Goal: Task Accomplishment & Management: Manage account settings

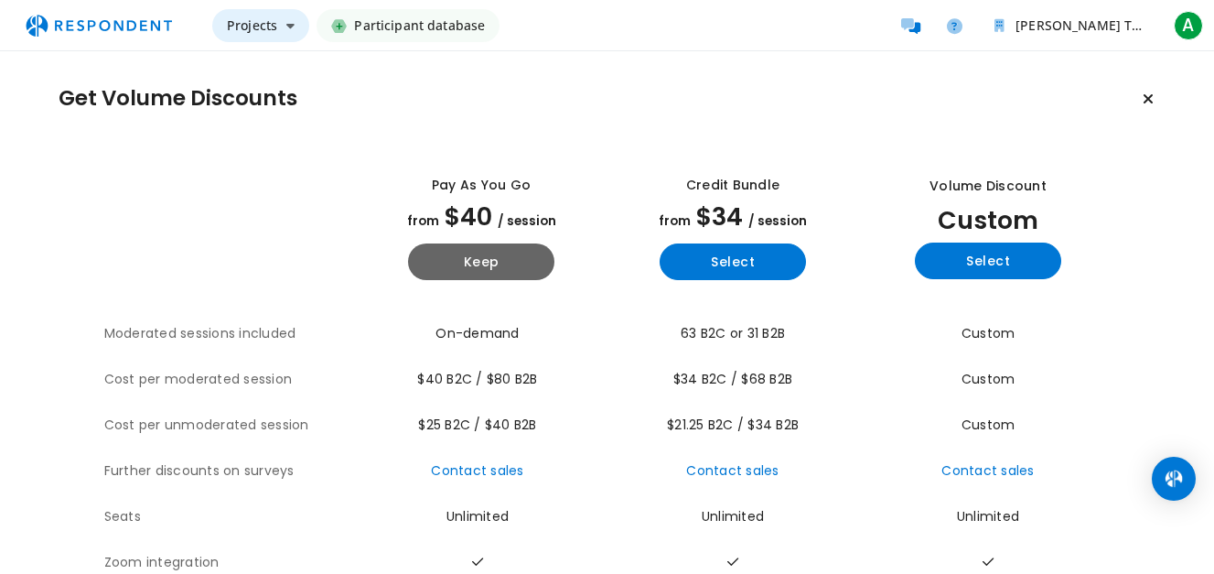
click at [288, 38] on button "Projects" at bounding box center [260, 25] width 97 height 33
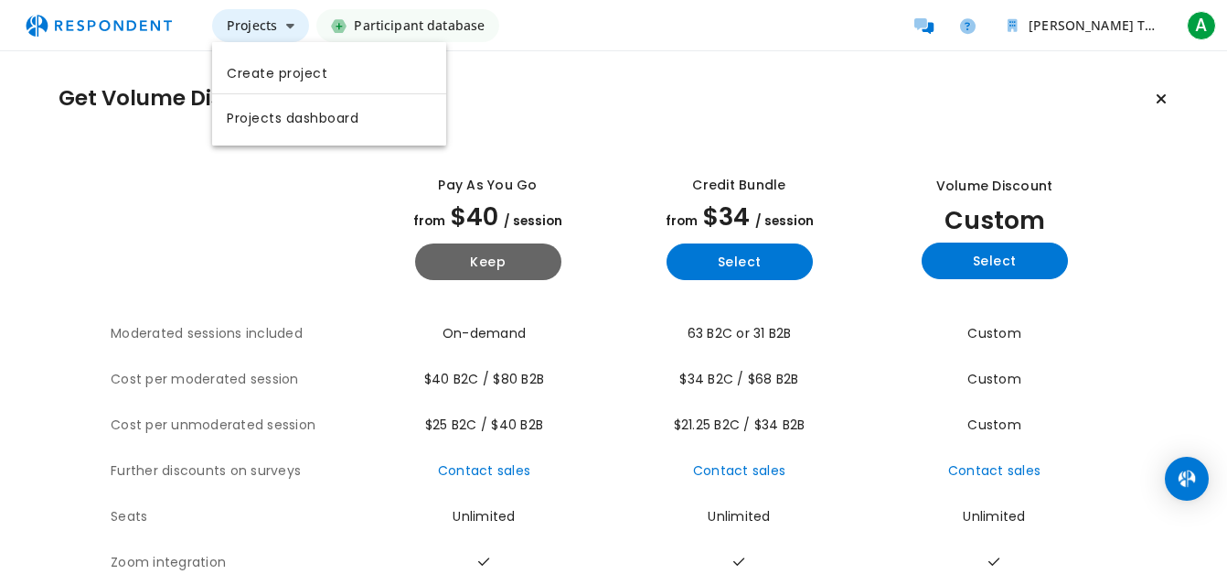
click at [288, 38] on md-backdrop at bounding box center [613, 287] width 1227 height 574
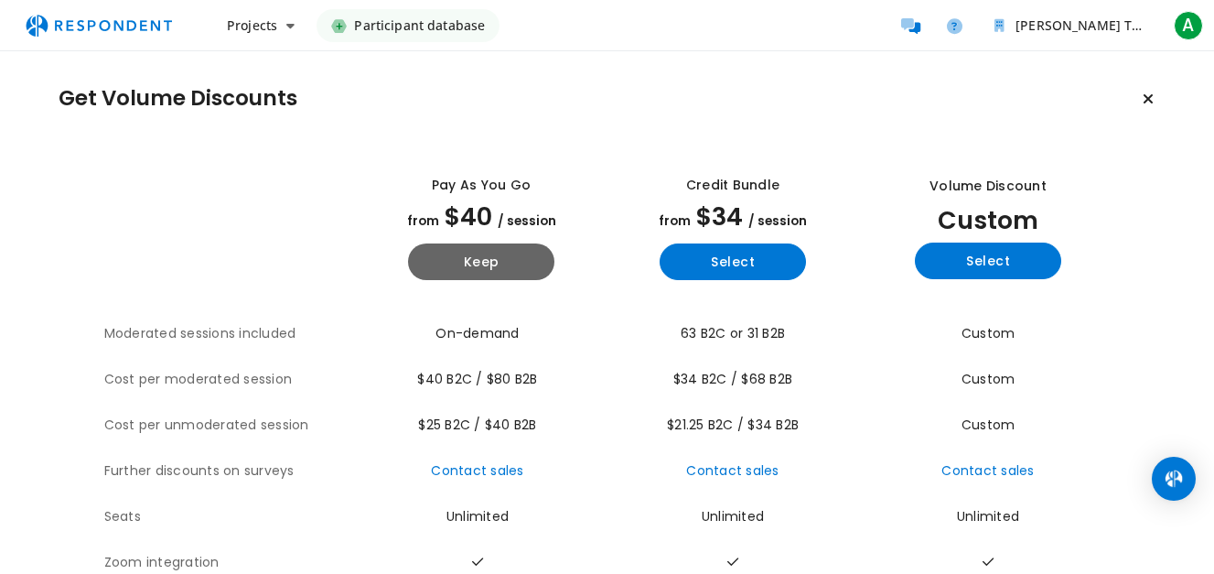
click at [403, 34] on span "Participant database" at bounding box center [419, 25] width 131 height 33
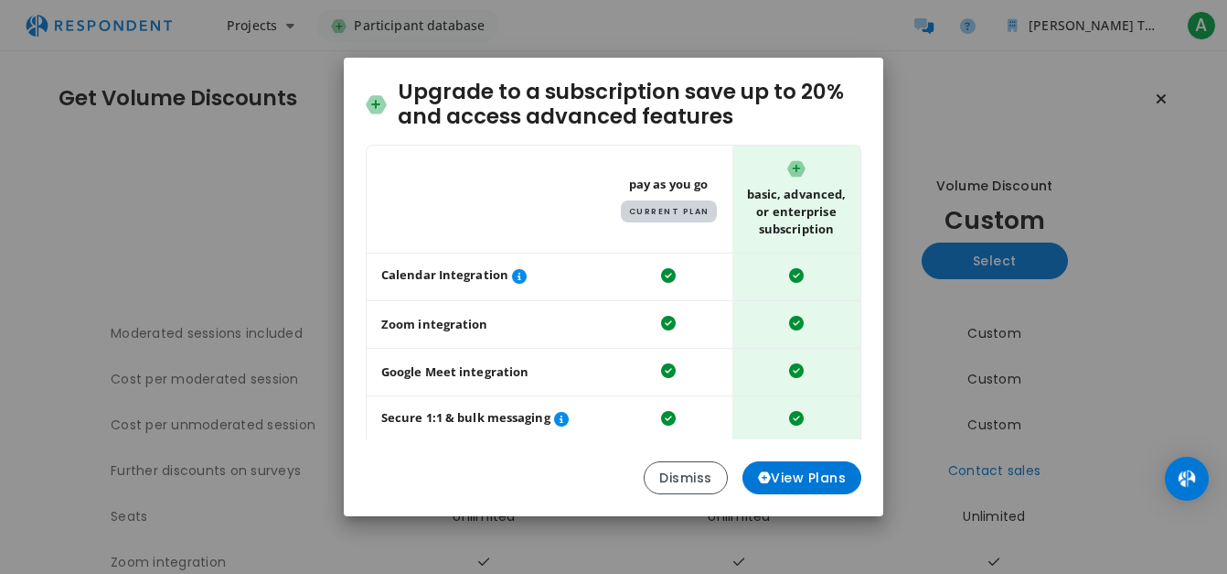
click at [403, 34] on div "Upgrade to a subscription save up to 20% and access advanced features Table sho…" at bounding box center [613, 287] width 1227 height 574
click at [655, 481] on button "Dismiss" at bounding box center [686, 477] width 84 height 33
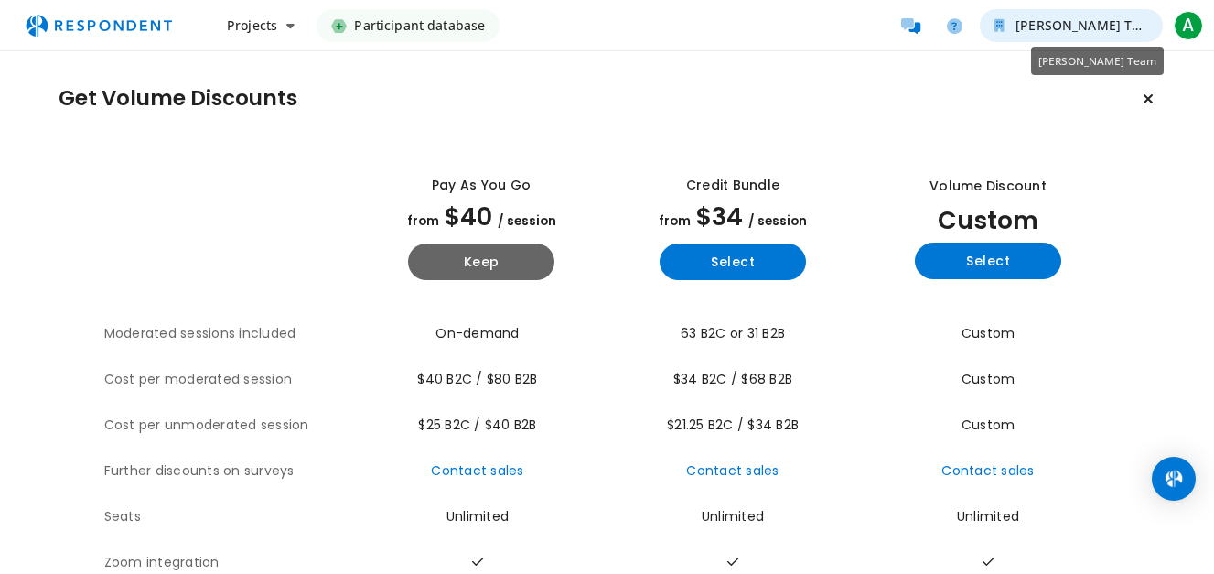
click at [1109, 30] on span "[PERSON_NAME] Team" at bounding box center [1087, 24] width 144 height 17
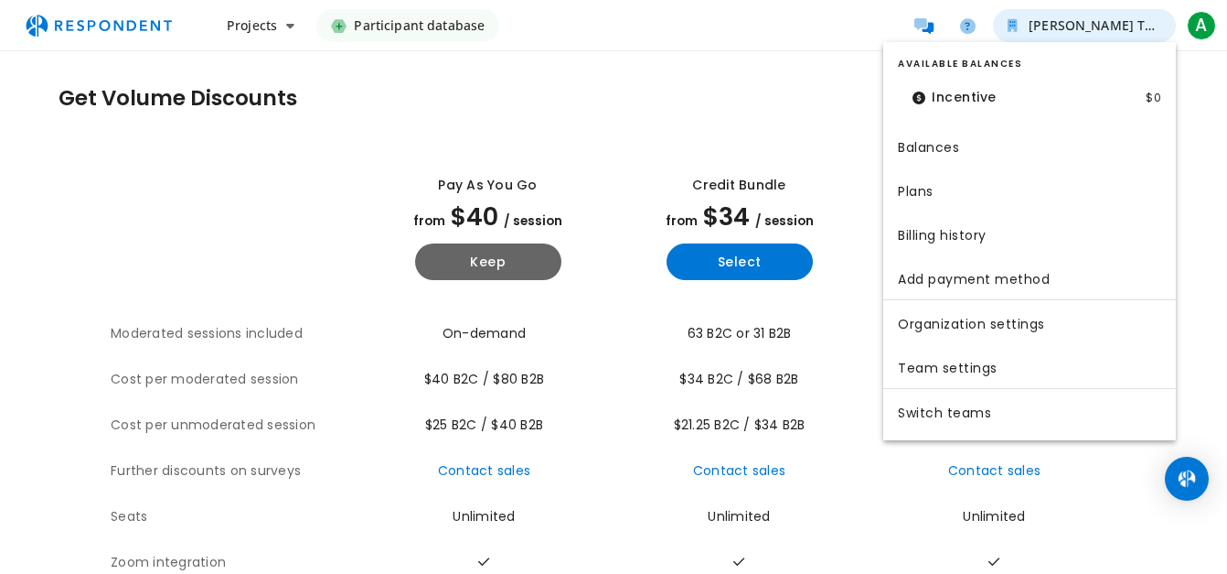
click at [1109, 30] on md-backdrop at bounding box center [613, 287] width 1227 height 574
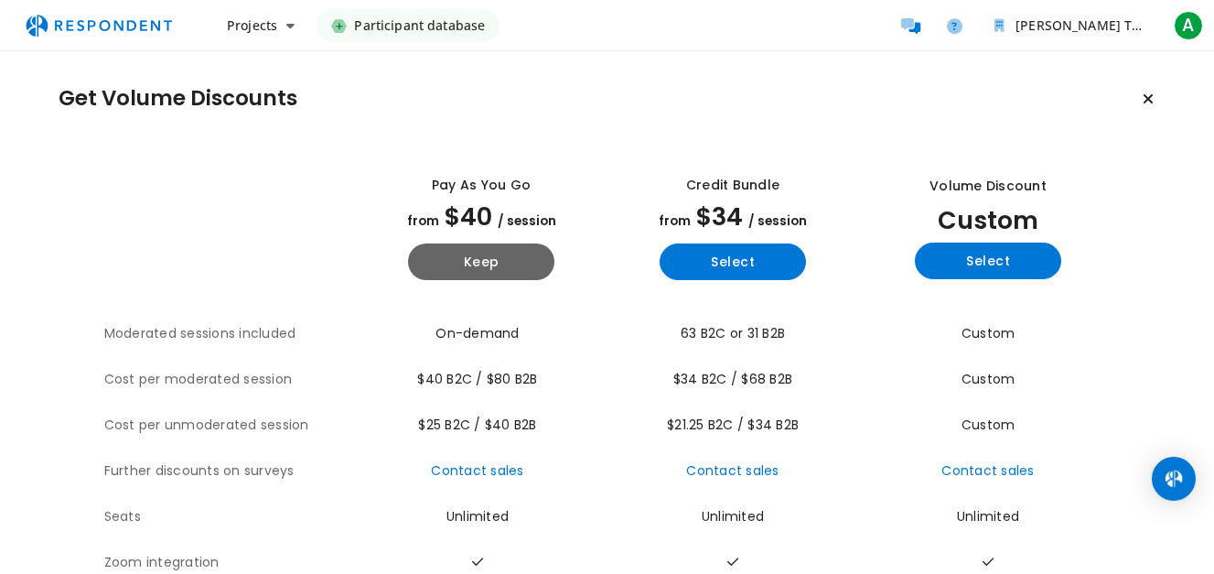
click at [411, 25] on span "Participant database" at bounding box center [419, 25] width 131 height 33
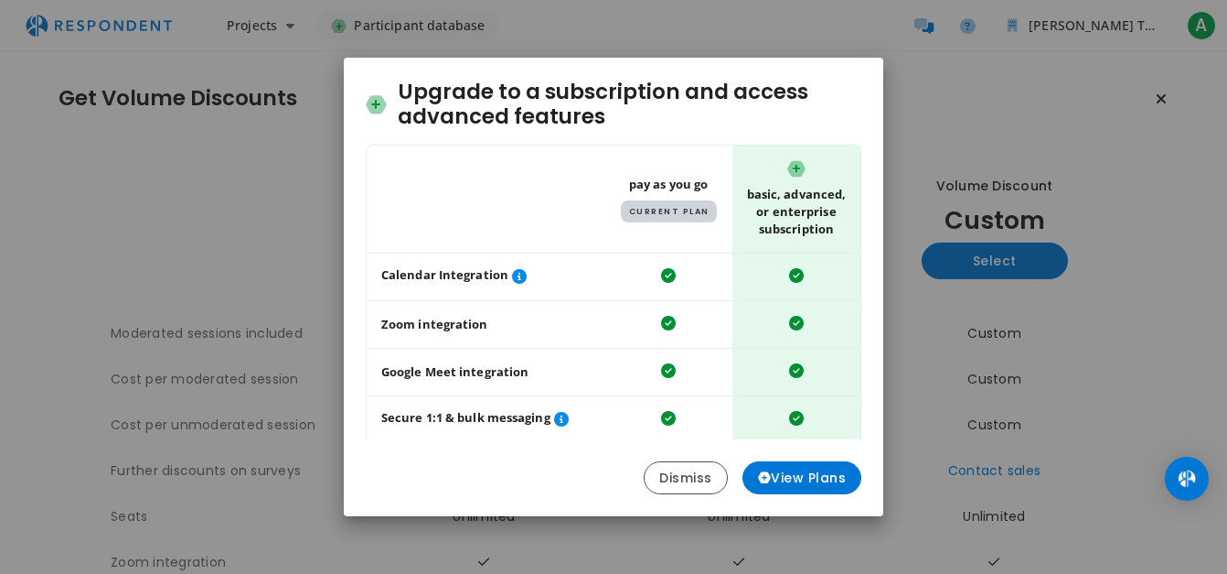
click at [246, 16] on div "Upgrade to a subscription and access advanced features Table showing a comparis…" at bounding box center [613, 287] width 1227 height 574
click at [246, 16] on div "Upgrade to a subscription save up to 20% and access advanced features Table sho…" at bounding box center [613, 287] width 1227 height 574
click at [701, 475] on button "Dismiss" at bounding box center [686, 477] width 84 height 33
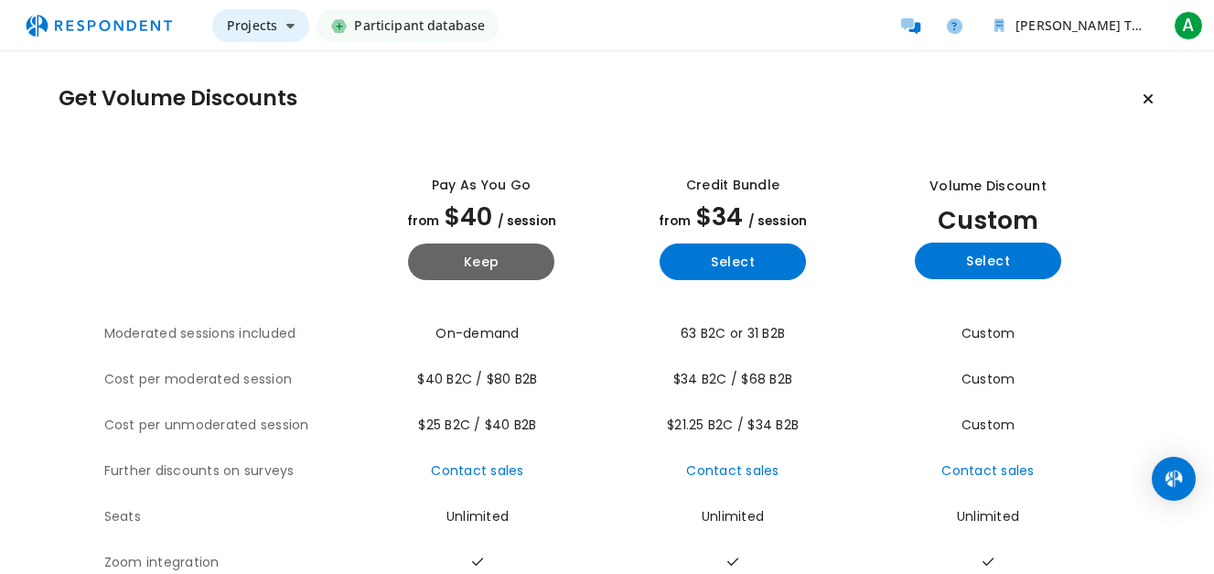
click at [248, 19] on span "Projects" at bounding box center [252, 24] width 50 height 17
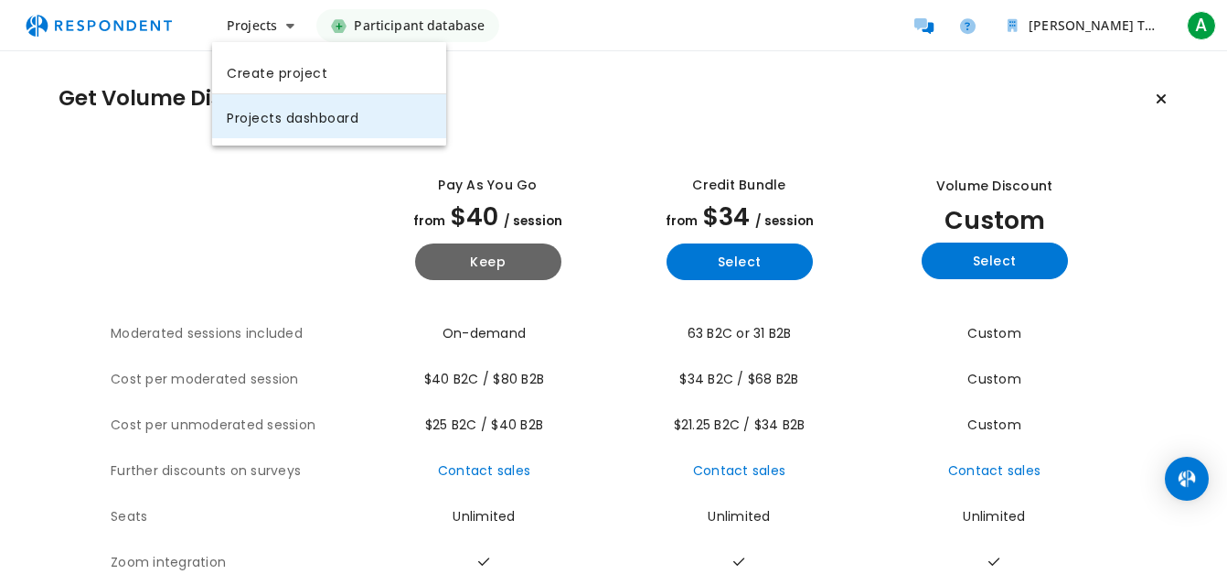
click at [278, 113] on link "Projects dashboard" at bounding box center [329, 116] width 234 height 44
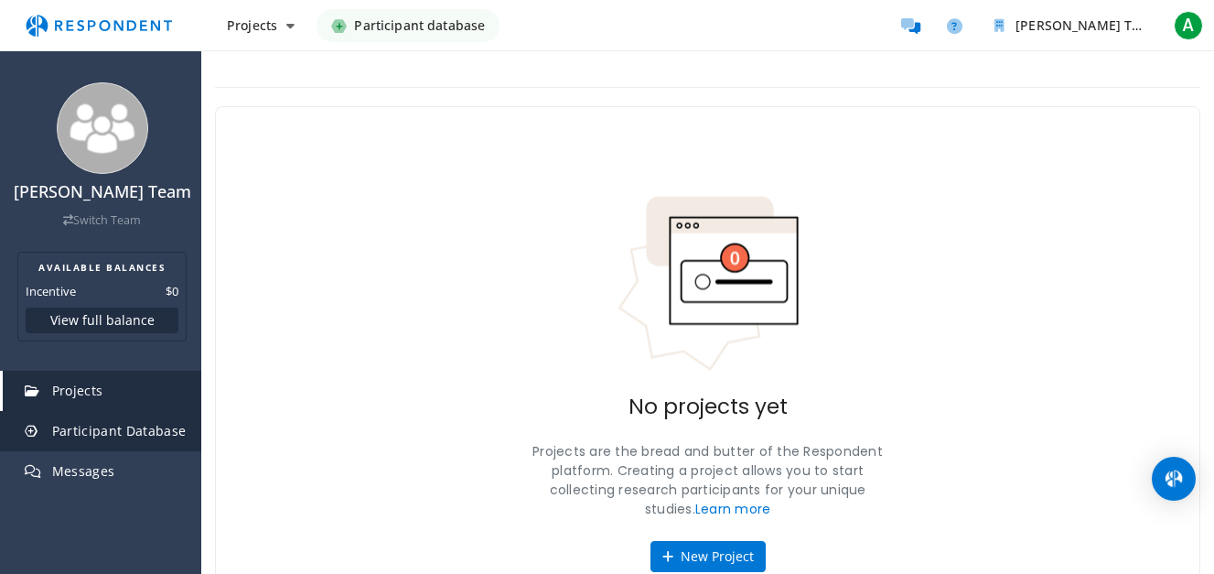
click at [105, 430] on span "Participant Database" at bounding box center [119, 430] width 134 height 17
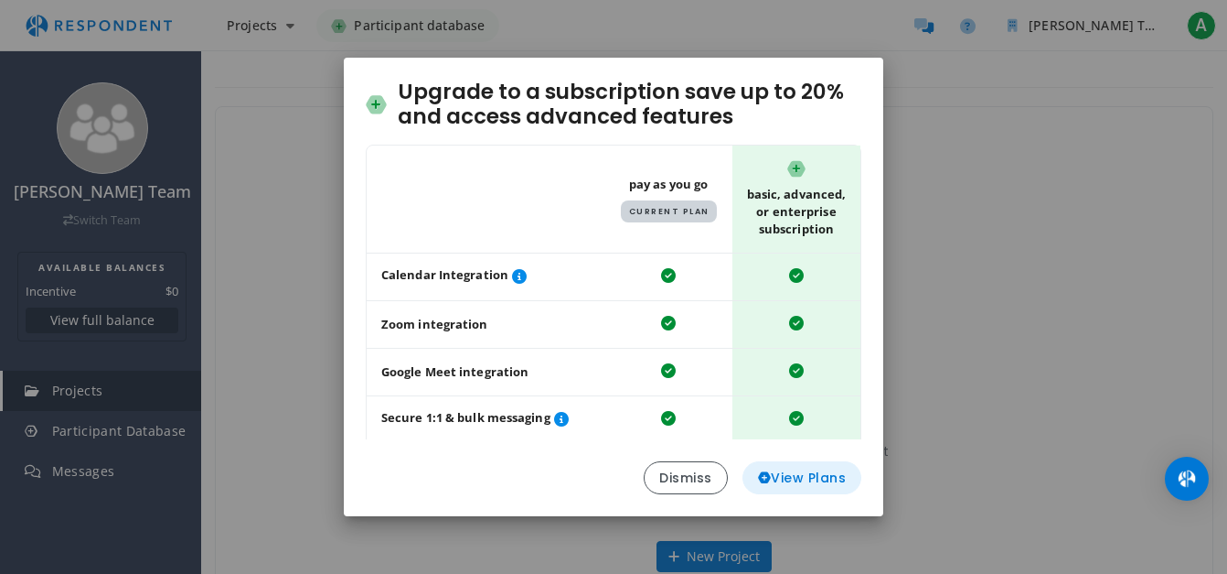
click at [807, 476] on span "View Plans" at bounding box center [802, 477] width 89 height 19
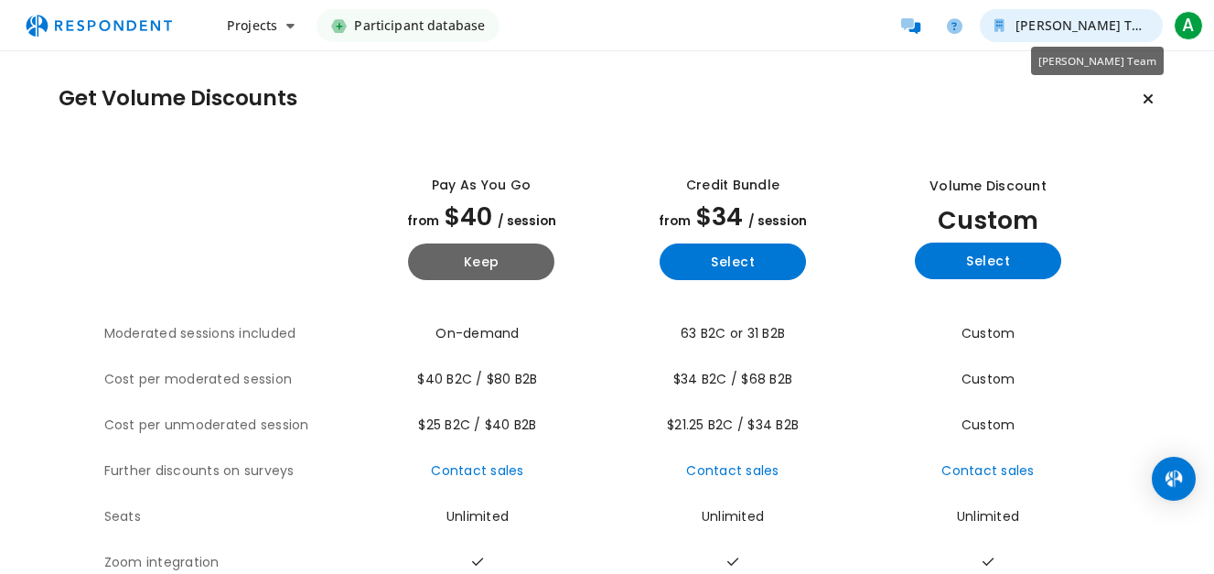
click at [1129, 13] on button "[PERSON_NAME] Team" at bounding box center [1071, 25] width 183 height 33
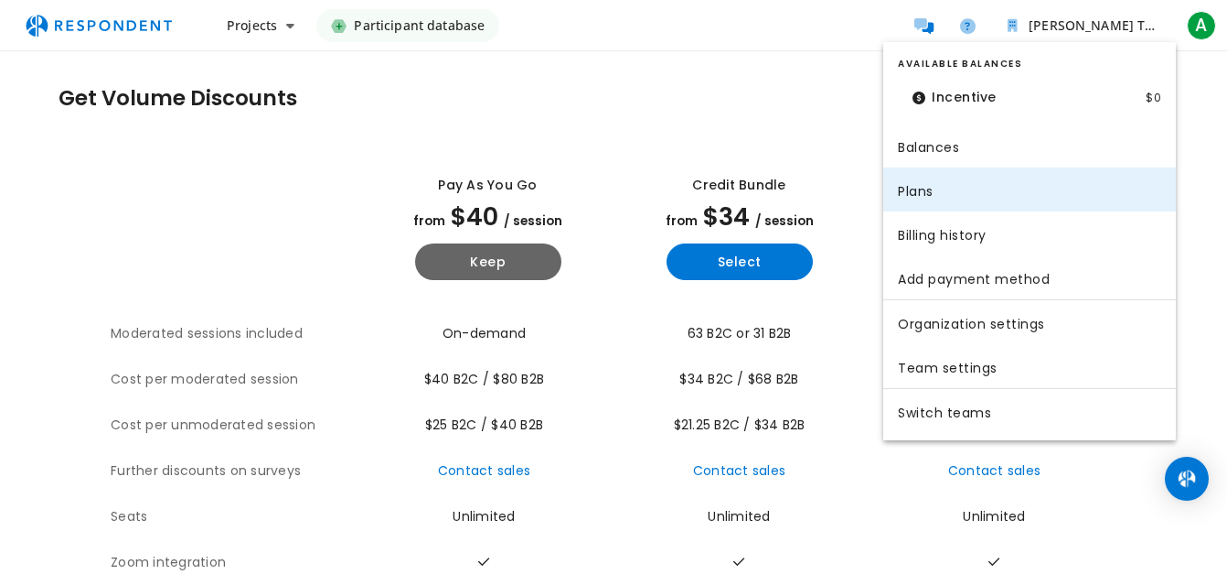
click at [1065, 195] on link "Plans" at bounding box center [1030, 189] width 293 height 44
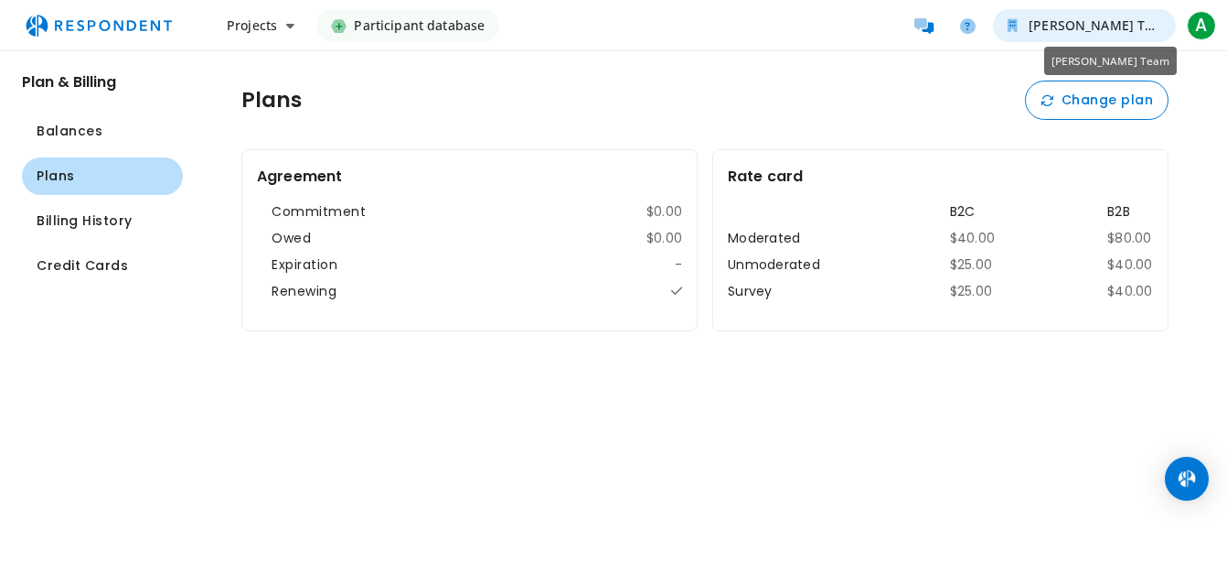
click at [1137, 38] on button "[PERSON_NAME] Team" at bounding box center [1084, 25] width 183 height 33
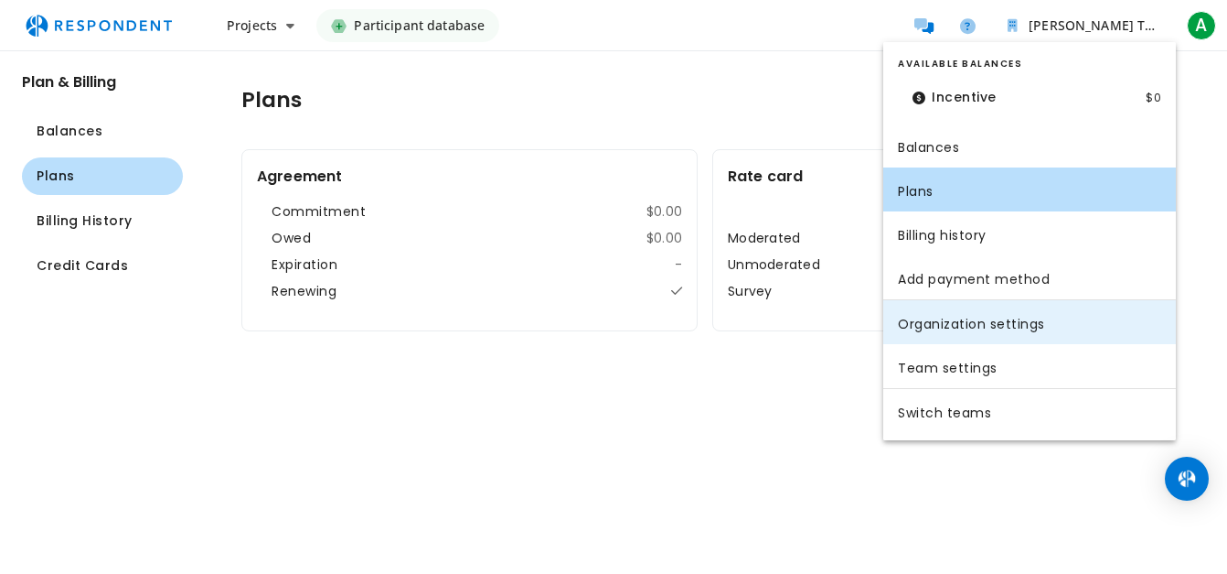
click at [975, 307] on link "Organization settings" at bounding box center [1030, 322] width 293 height 44
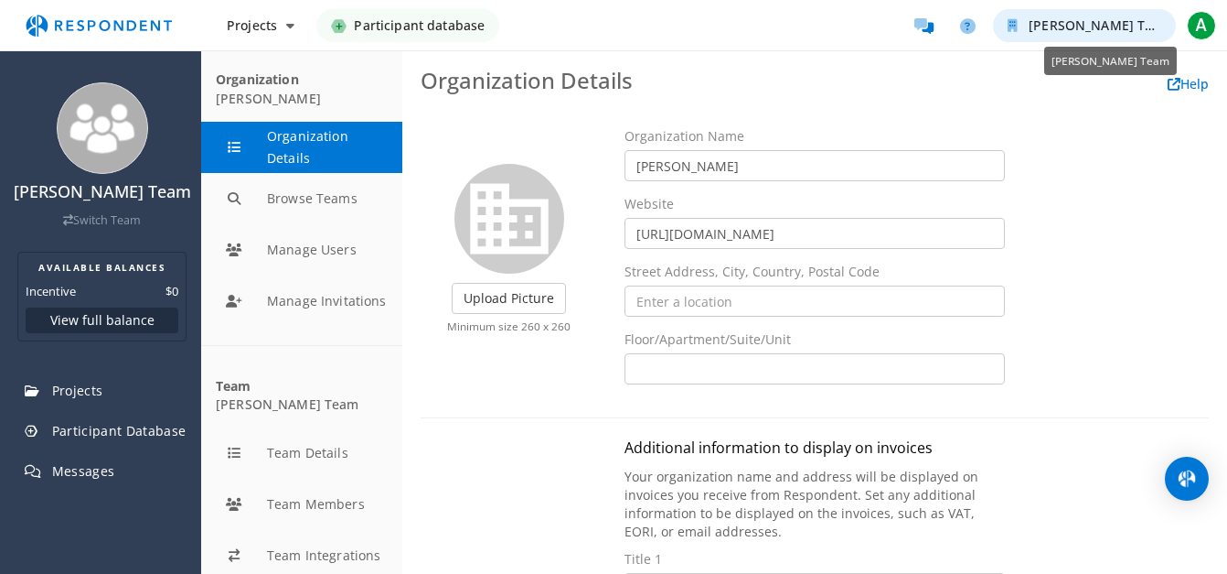
click at [1156, 36] on button "[PERSON_NAME] Team" at bounding box center [1084, 25] width 183 height 33
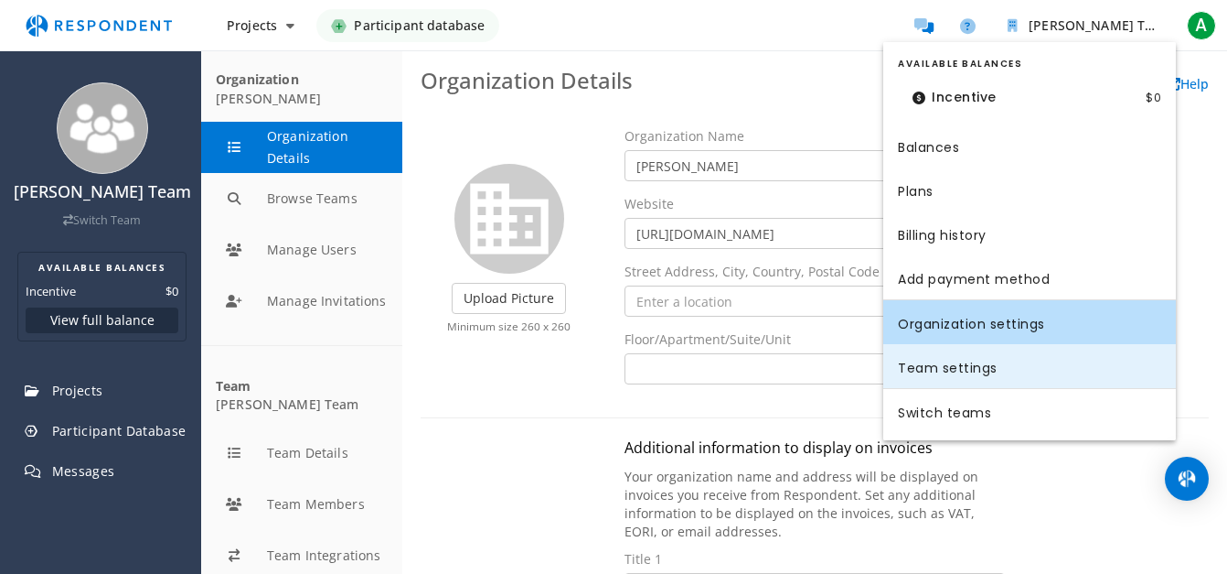
click at [1013, 377] on link "Team settings" at bounding box center [1030, 366] width 293 height 44
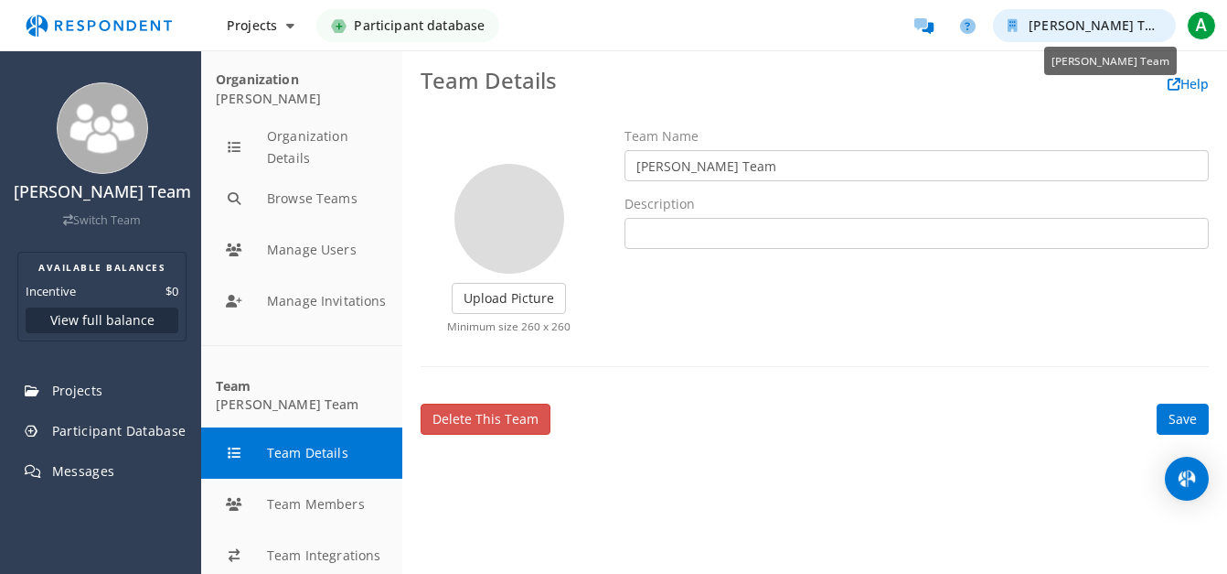
click at [1152, 28] on button "[PERSON_NAME] Team" at bounding box center [1084, 25] width 183 height 33
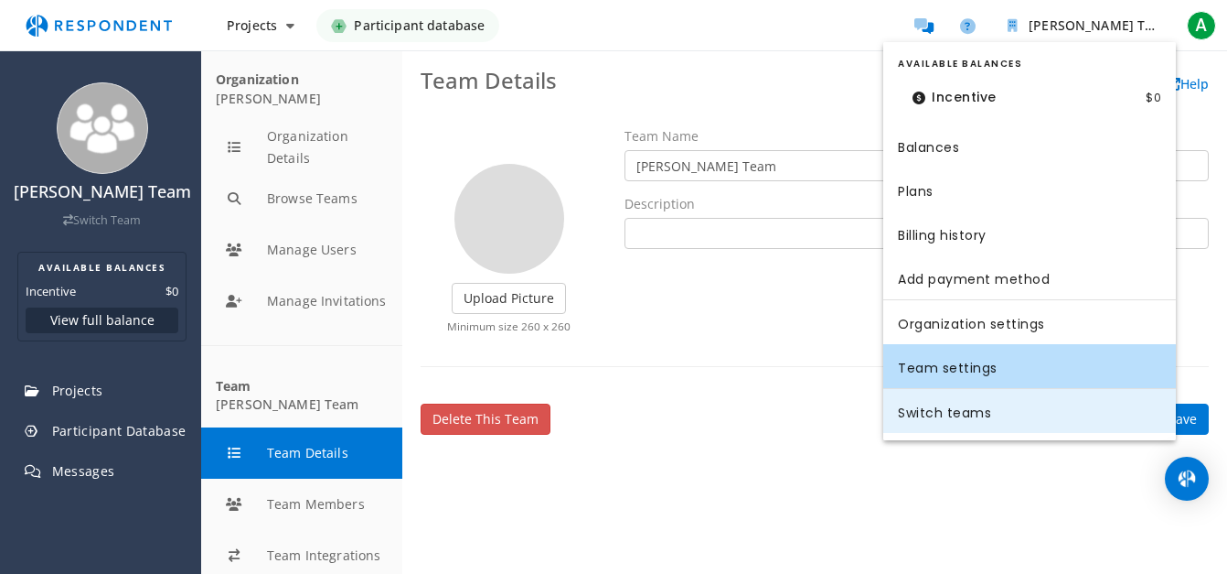
click at [987, 410] on link "Switch teams" at bounding box center [1030, 411] width 293 height 44
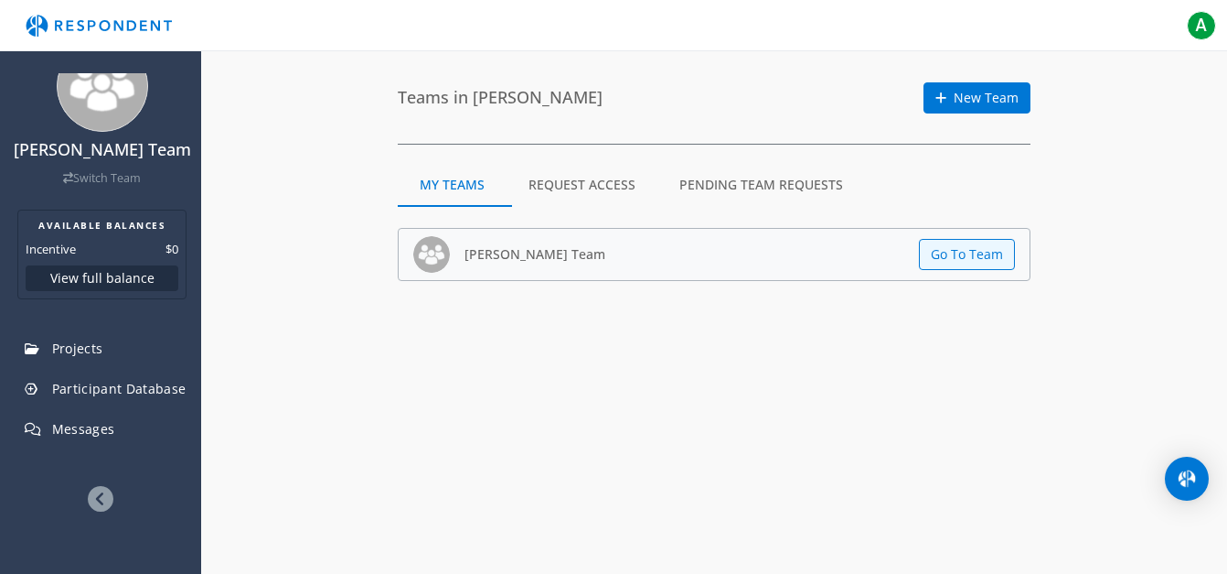
scroll to position [63, 0]
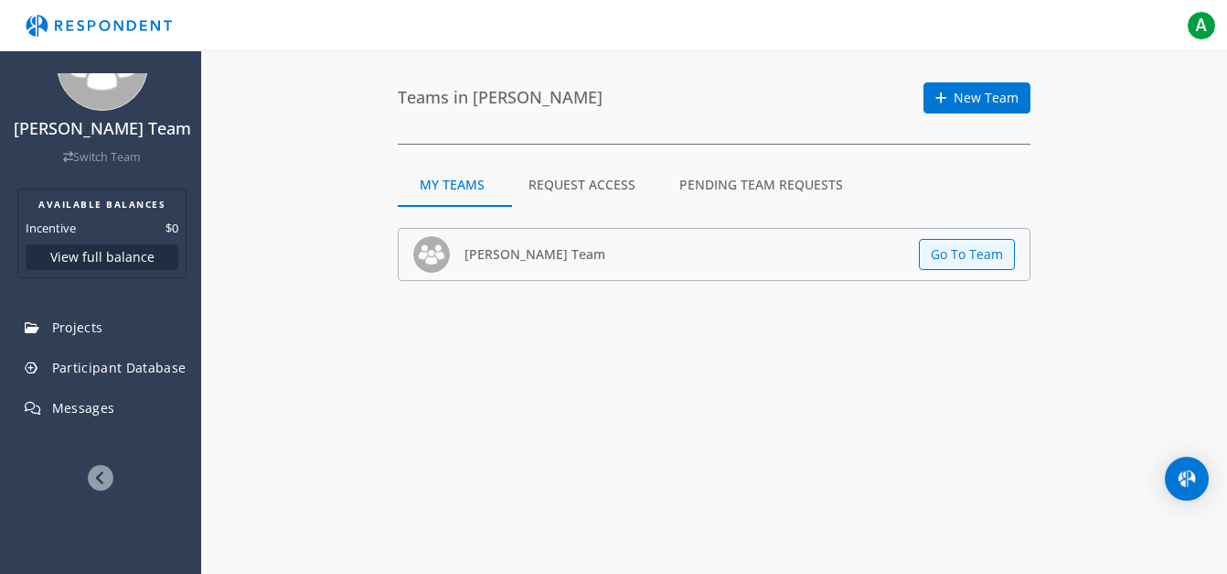
drag, startPoint x: 58, startPoint y: 469, endPoint x: 71, endPoint y: 469, distance: 13.7
click at [68, 469] on div at bounding box center [100, 478] width 201 height 27
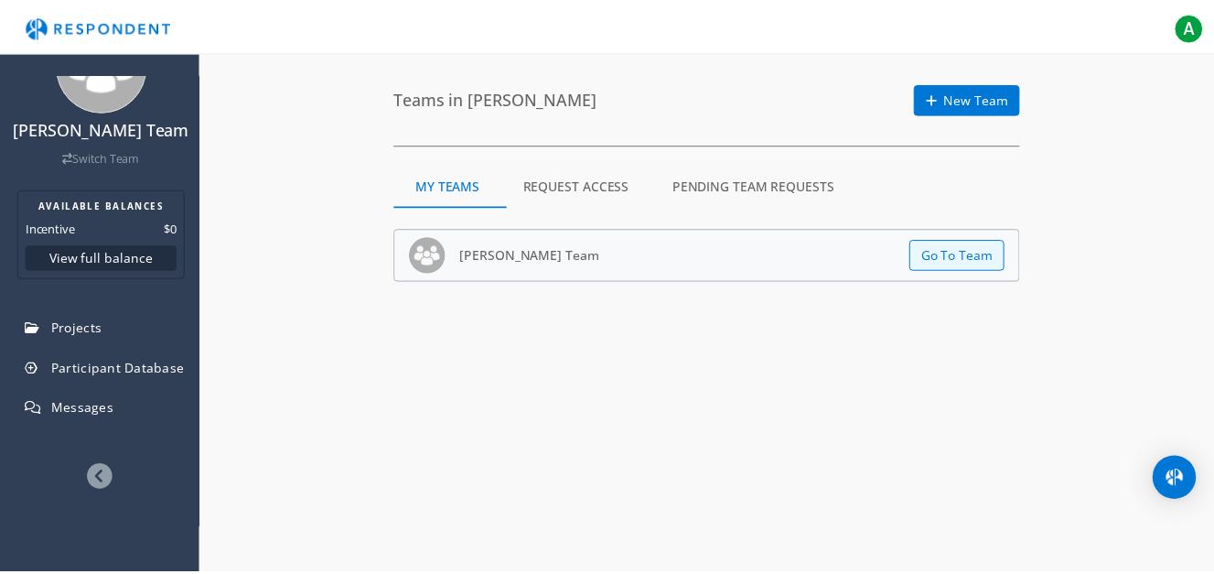
scroll to position [0, 0]
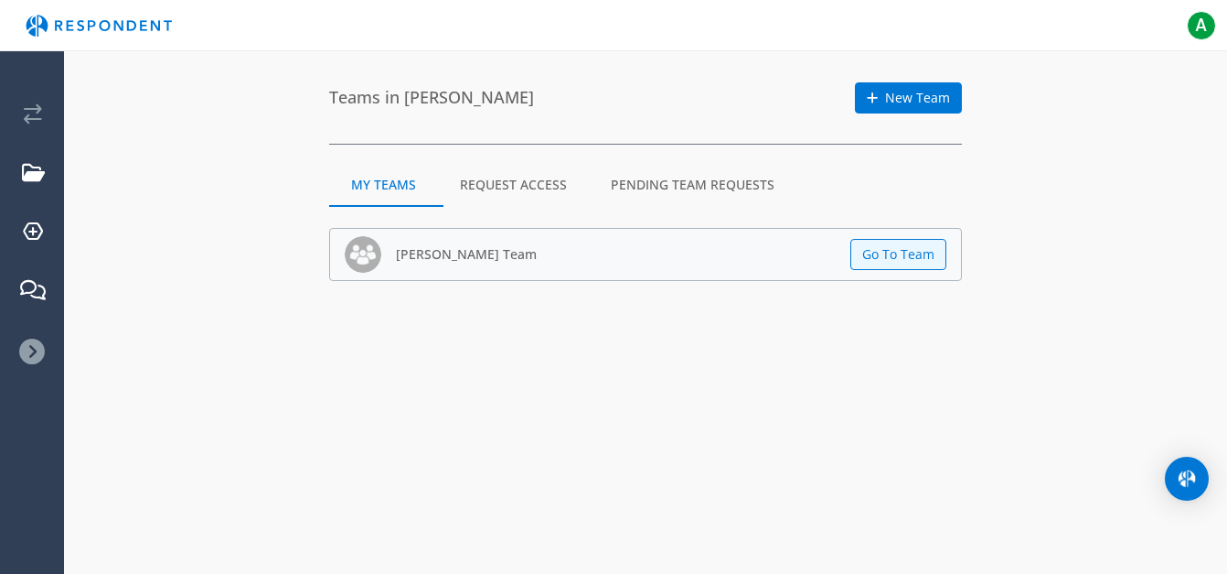
click at [35, 346] on icon at bounding box center [32, 351] width 26 height 26
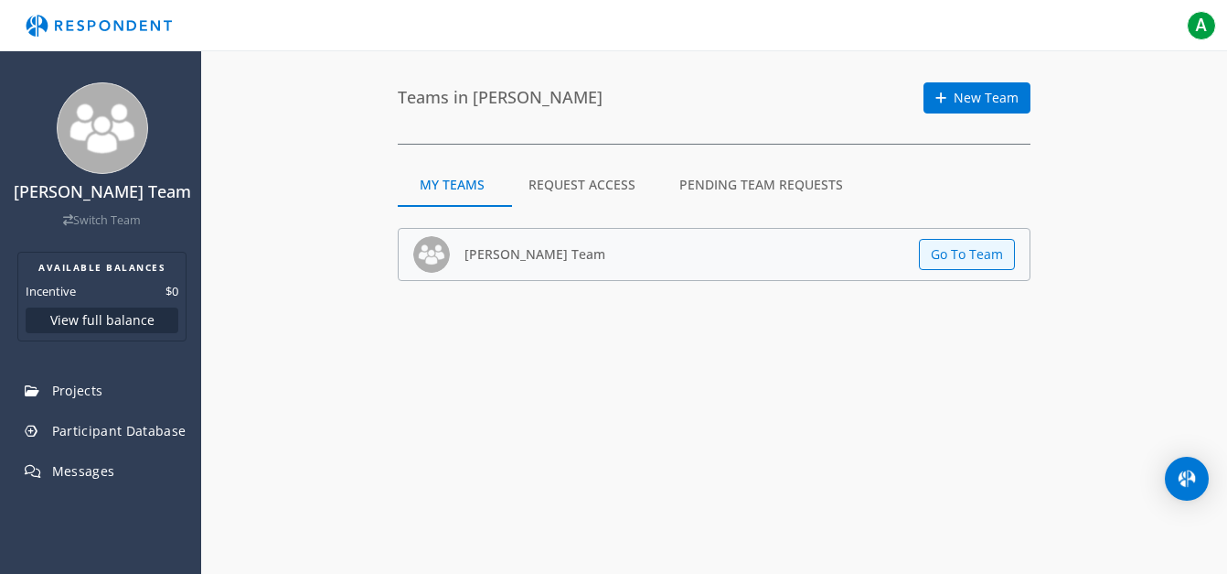
click at [779, 190] on md-tab-item "Pending Team Requests" at bounding box center [762, 185] width 208 height 44
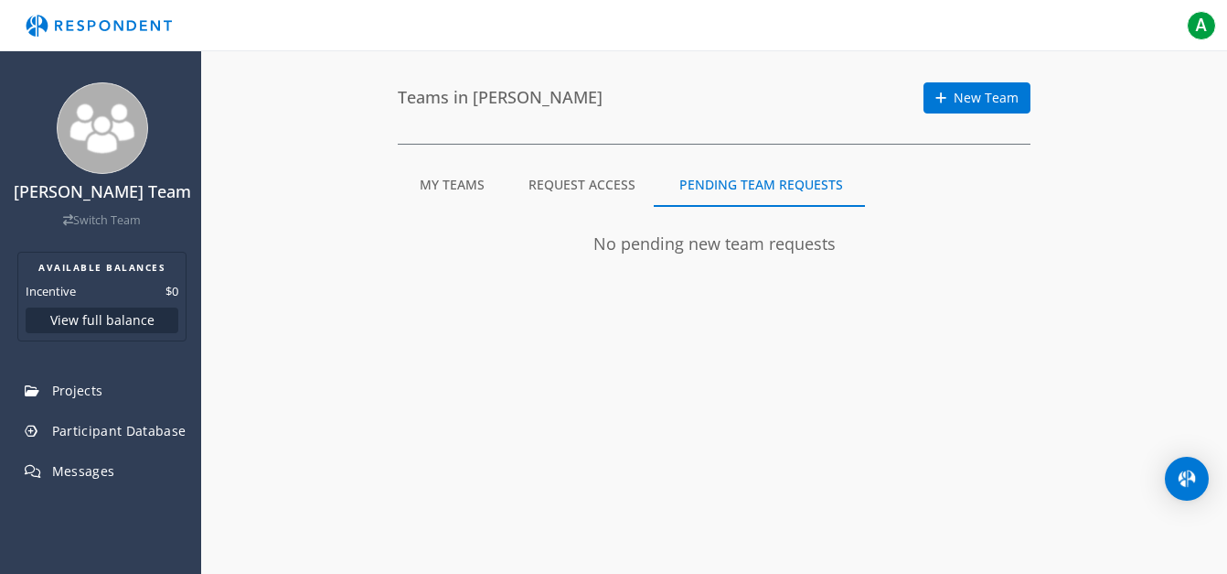
drag, startPoint x: 779, startPoint y: 190, endPoint x: 571, endPoint y: 178, distance: 208.9
click at [571, 178] on md-tab-item "Request Access" at bounding box center [582, 185] width 151 height 44
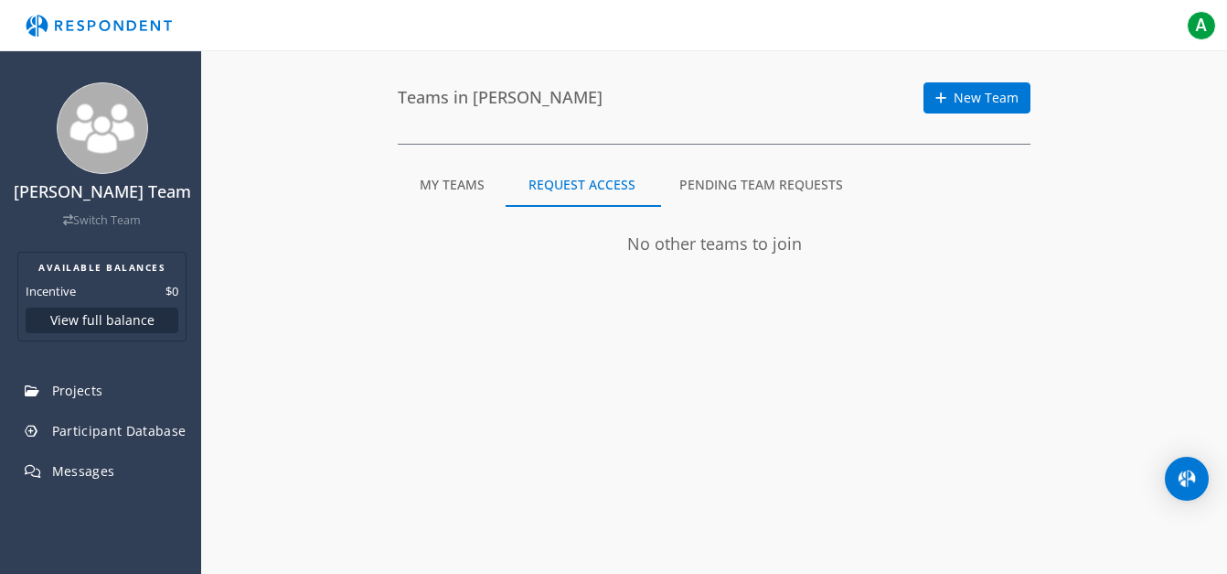
click at [467, 199] on md-tab-item "My Teams" at bounding box center [452, 185] width 109 height 44
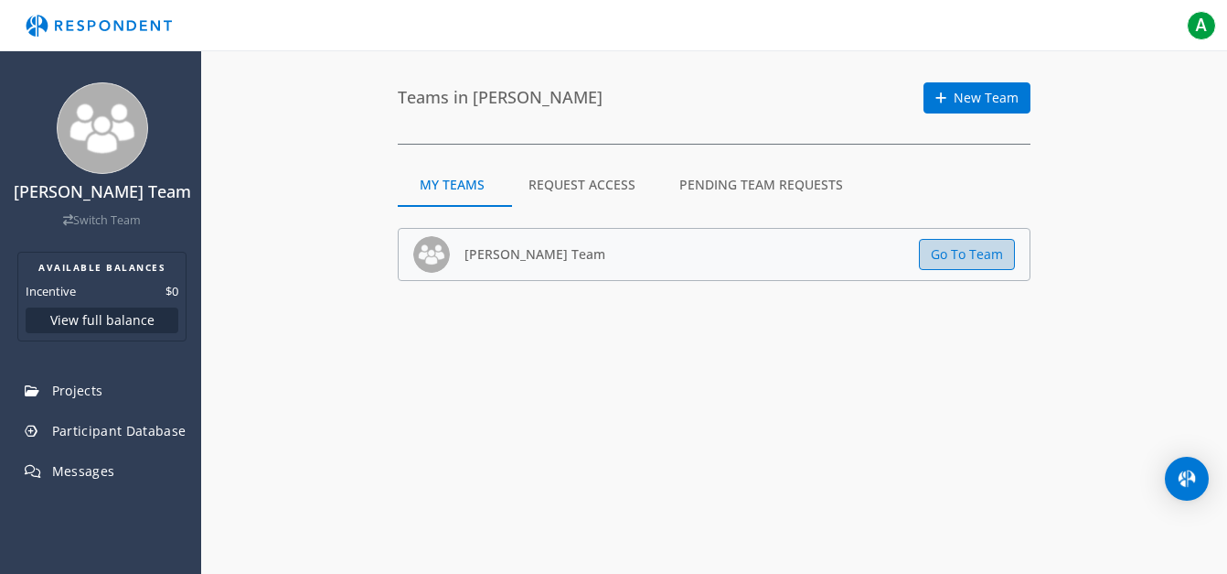
click at [954, 264] on button "Go To Team" at bounding box center [967, 254] width 96 height 31
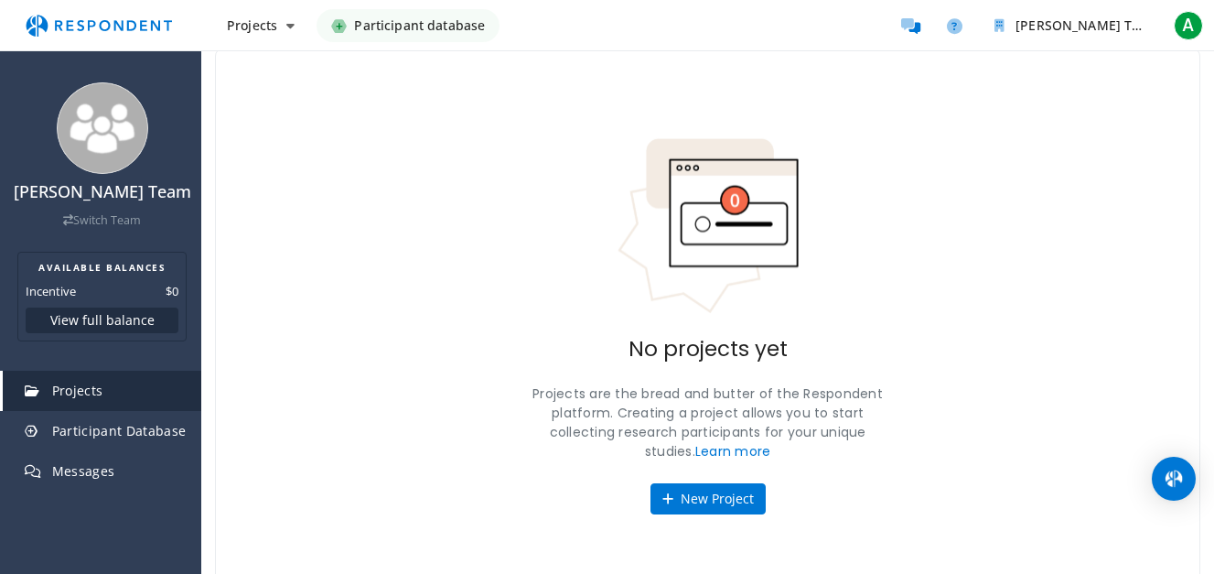
scroll to position [87, 0]
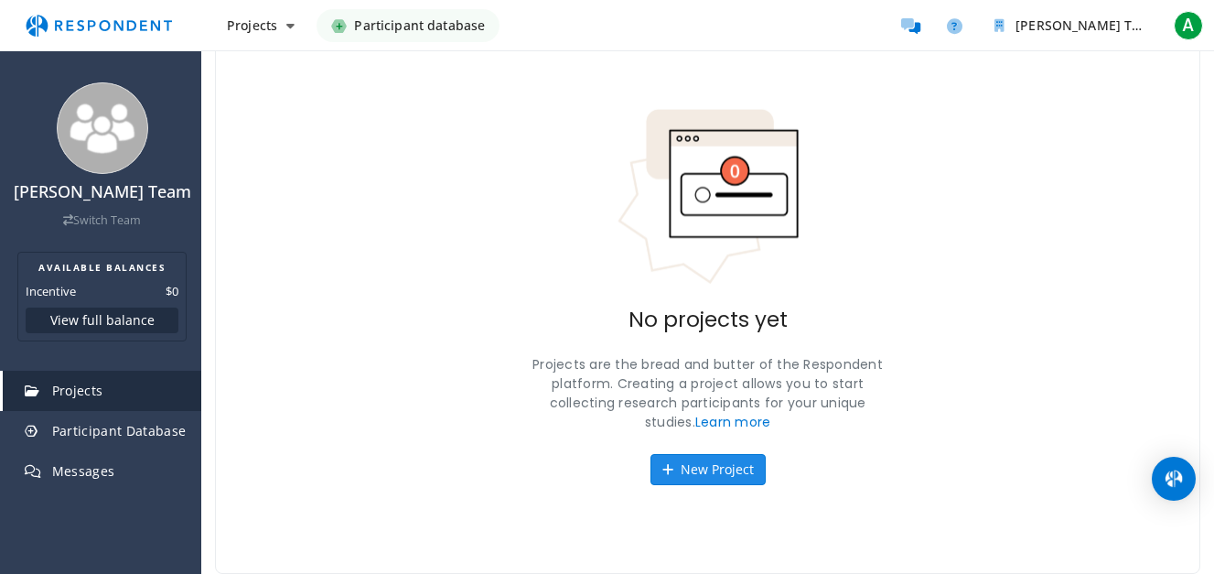
click at [714, 458] on button "New Project" at bounding box center [707, 469] width 115 height 31
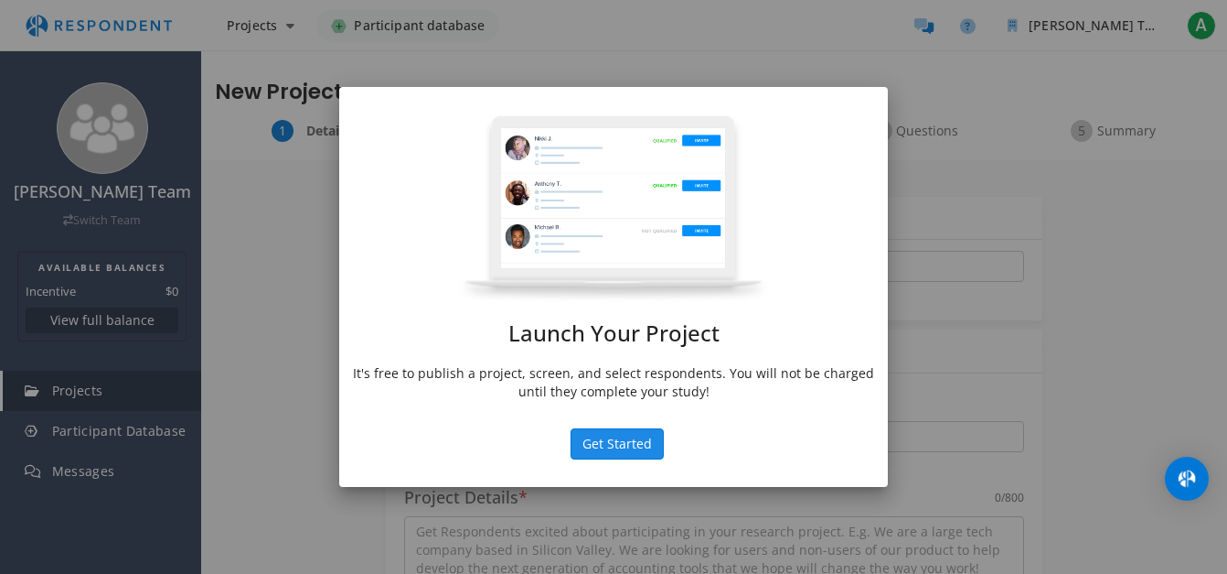
click at [610, 449] on button "Get Started" at bounding box center [617, 443] width 93 height 31
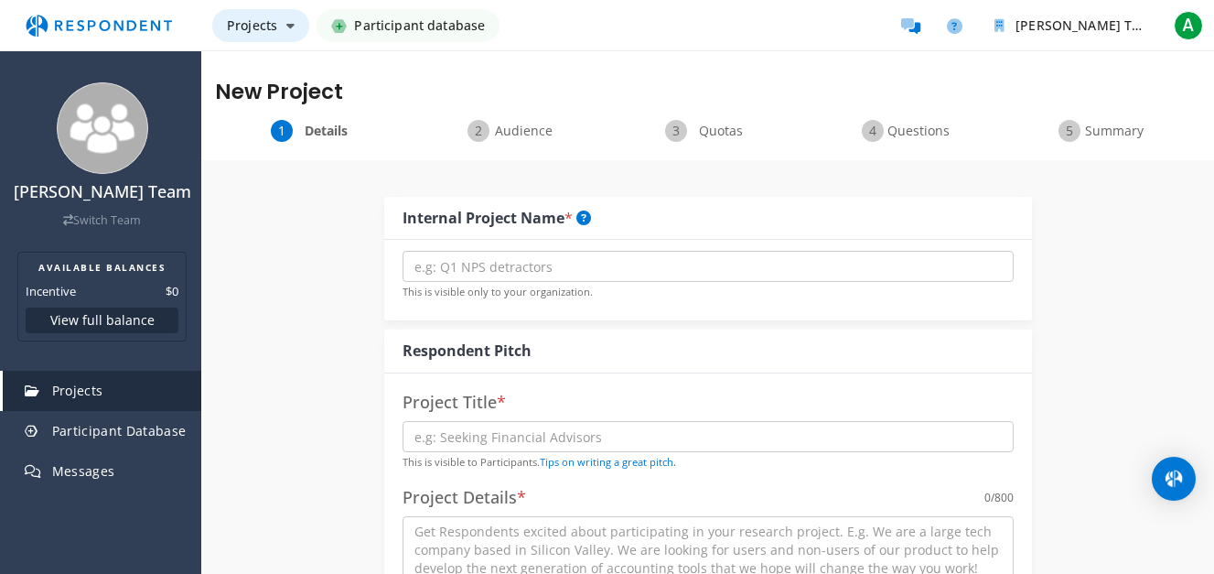
click at [247, 26] on span "Projects" at bounding box center [252, 24] width 50 height 17
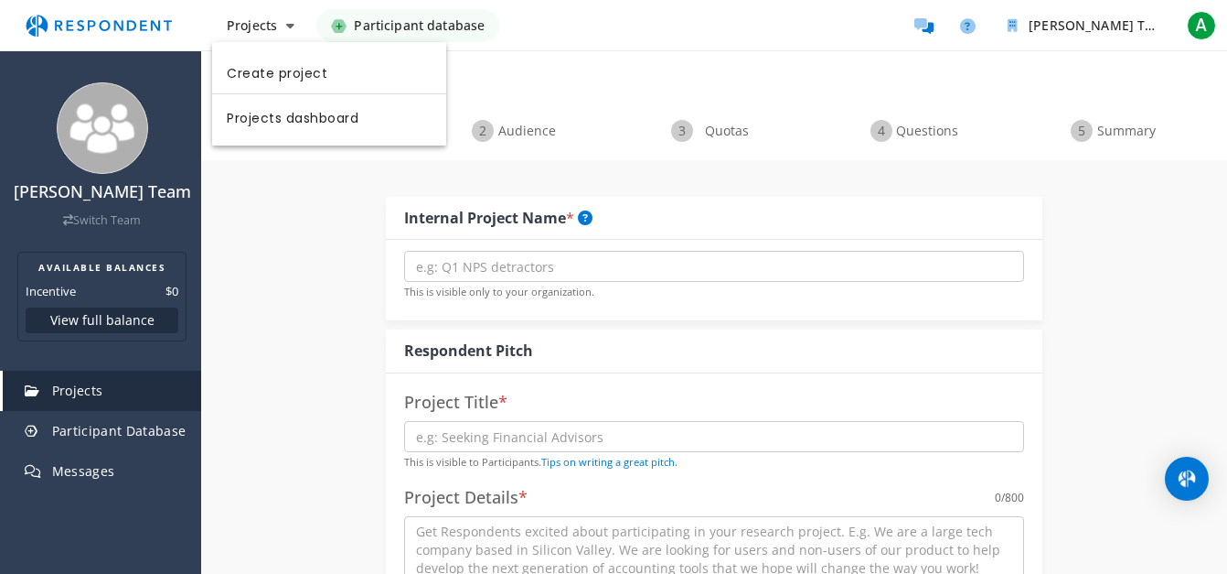
click at [418, 6] on md-backdrop at bounding box center [613, 287] width 1227 height 574
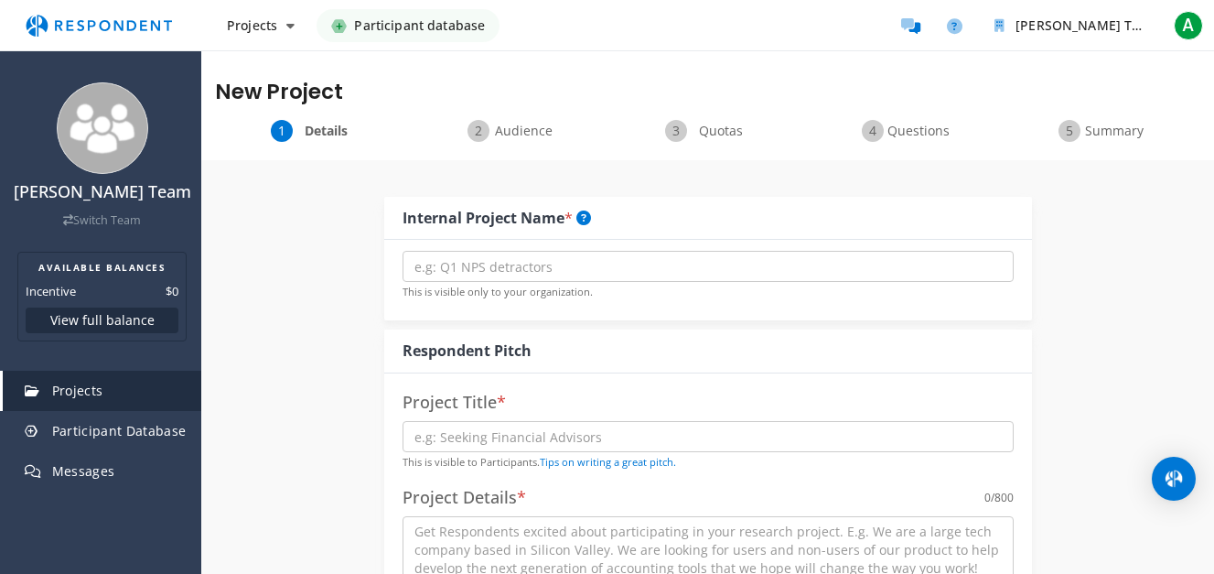
click at [306, 115] on div "New Project" at bounding box center [707, 85] width 1013 height 70
drag, startPoint x: 306, startPoint y: 115, endPoint x: 306, endPoint y: 132, distance: 16.5
click at [306, 132] on span "Details" at bounding box center [326, 131] width 60 height 18
click at [273, 133] on div "Details" at bounding box center [313, 131] width 197 height 22
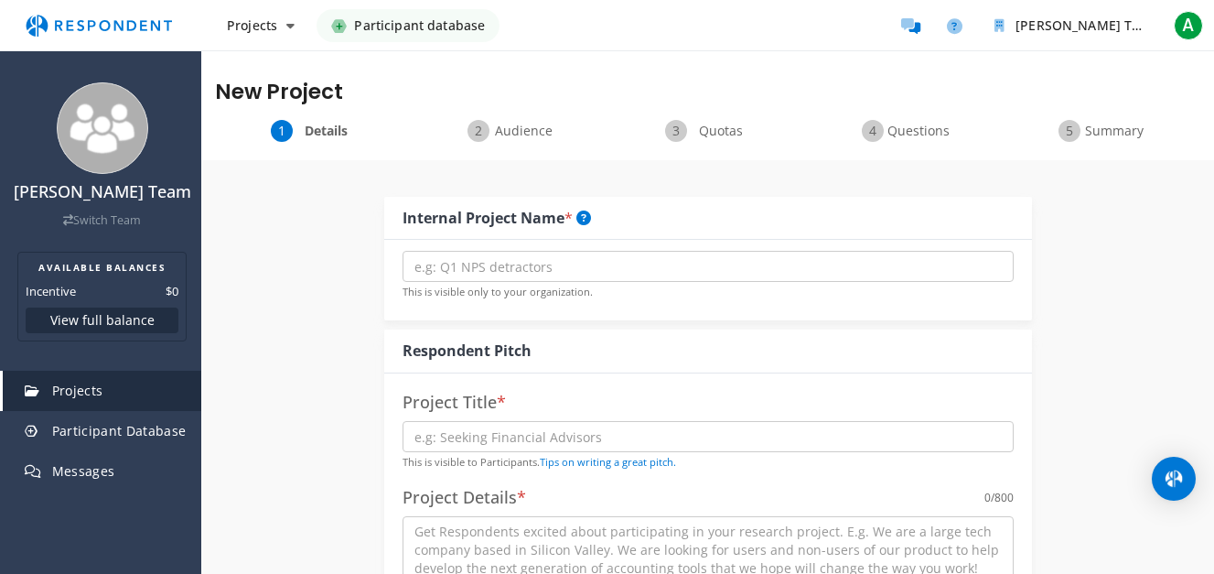
click at [1128, 8] on ul "[PERSON_NAME] Team Available Balances Incentive $0 Balances Plans Billing histo…" at bounding box center [1049, 25] width 315 height 37
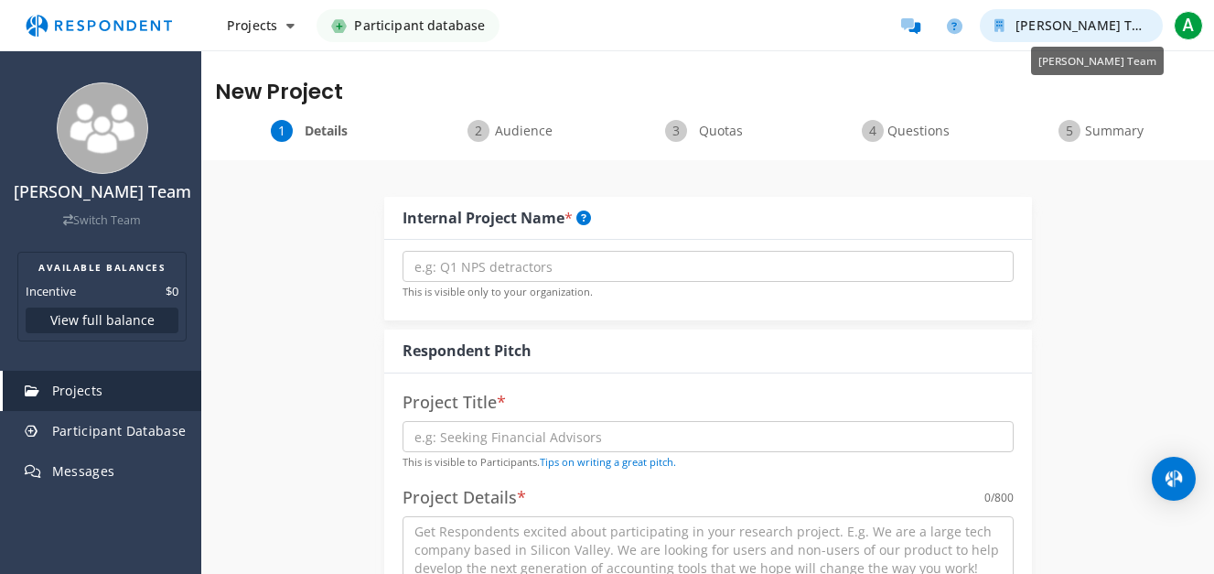
click at [1106, 27] on span "[PERSON_NAME] Team" at bounding box center [1087, 24] width 144 height 17
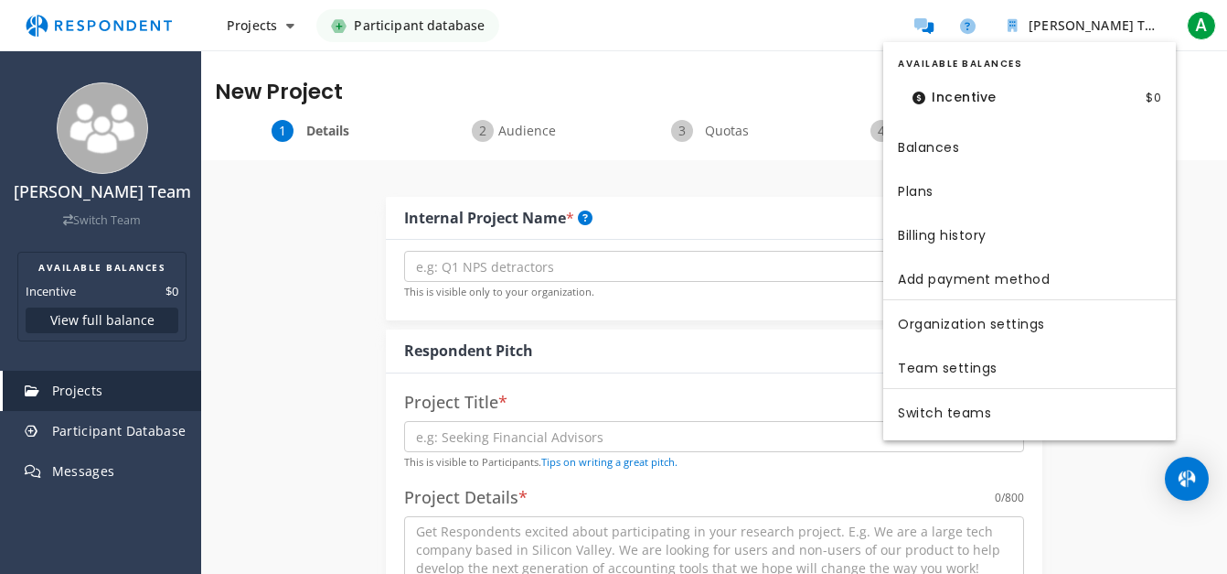
click at [1074, 94] on dl "Incentive $0" at bounding box center [1029, 98] width 263 height 38
click at [1162, 28] on md-backdrop at bounding box center [613, 287] width 1227 height 574
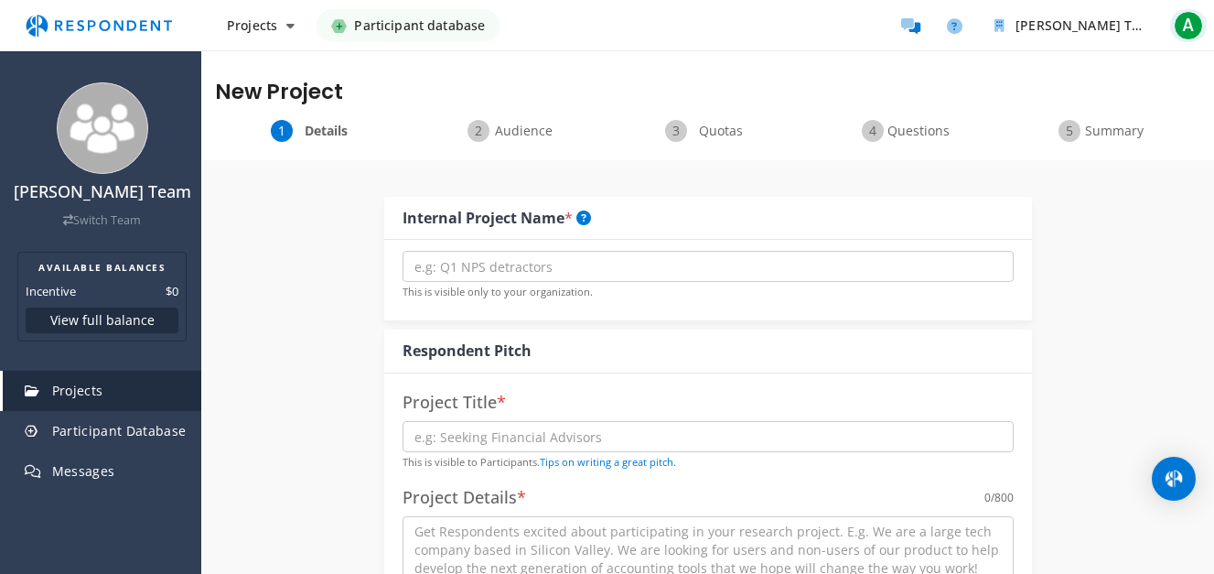
click at [1199, 27] on span "A" at bounding box center [1188, 25] width 29 height 29
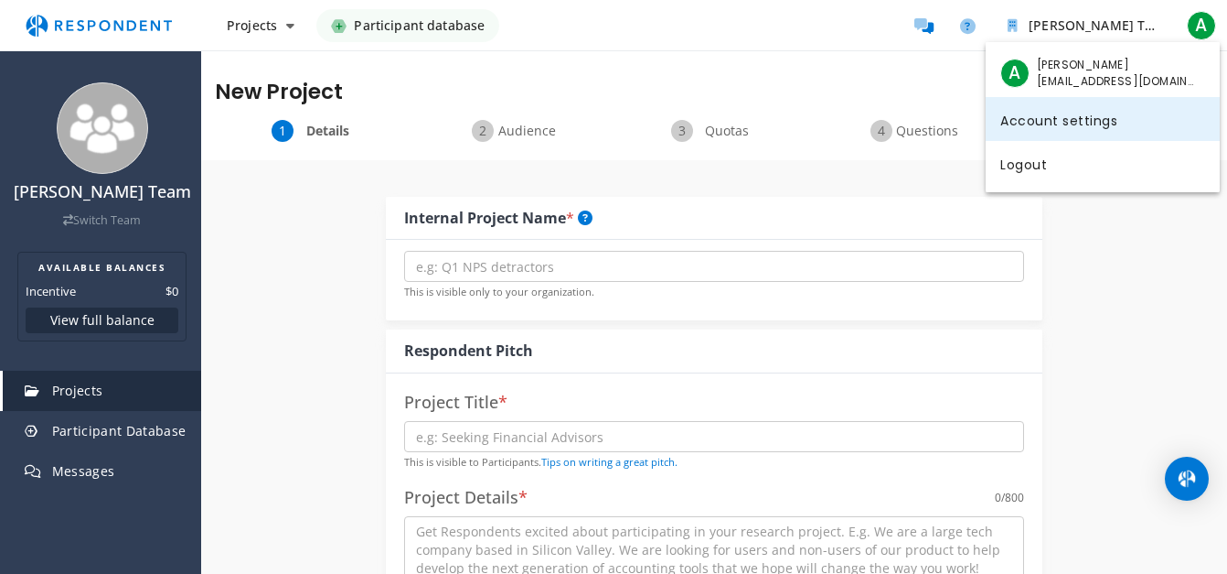
click at [1065, 120] on link "Account settings" at bounding box center [1103, 119] width 234 height 44
